Goal: Transaction & Acquisition: Download file/media

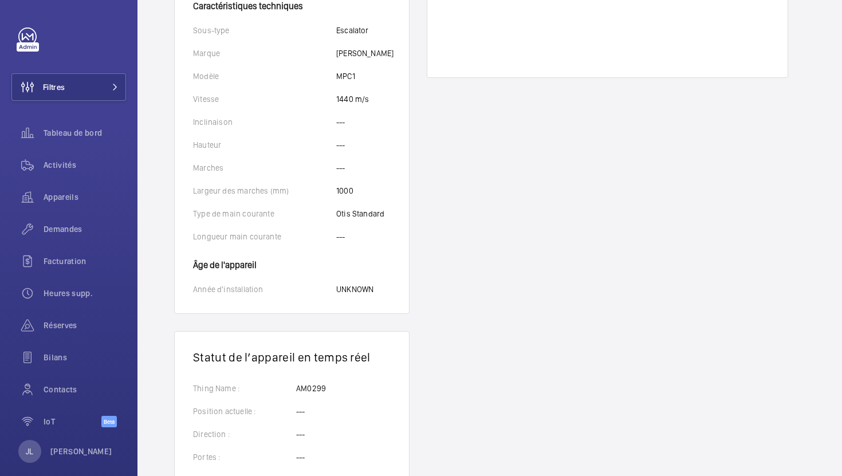
scroll to position [378, 0]
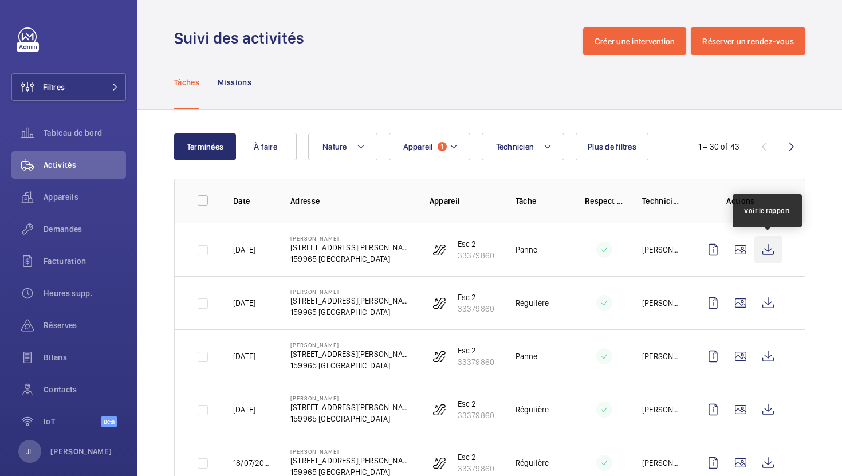
click at [771, 249] on wm-front-icon-button at bounding box center [767, 249] width 27 height 27
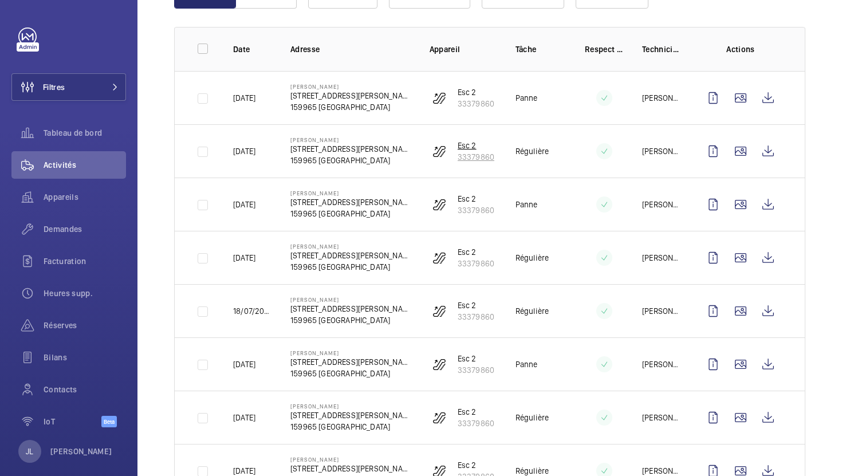
scroll to position [151, 0]
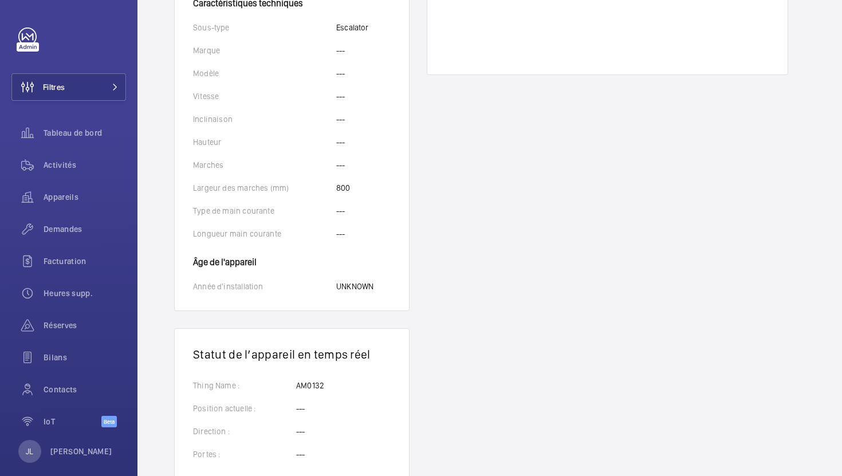
scroll to position [396, 0]
